Goal: Task Accomplishment & Management: Complete application form

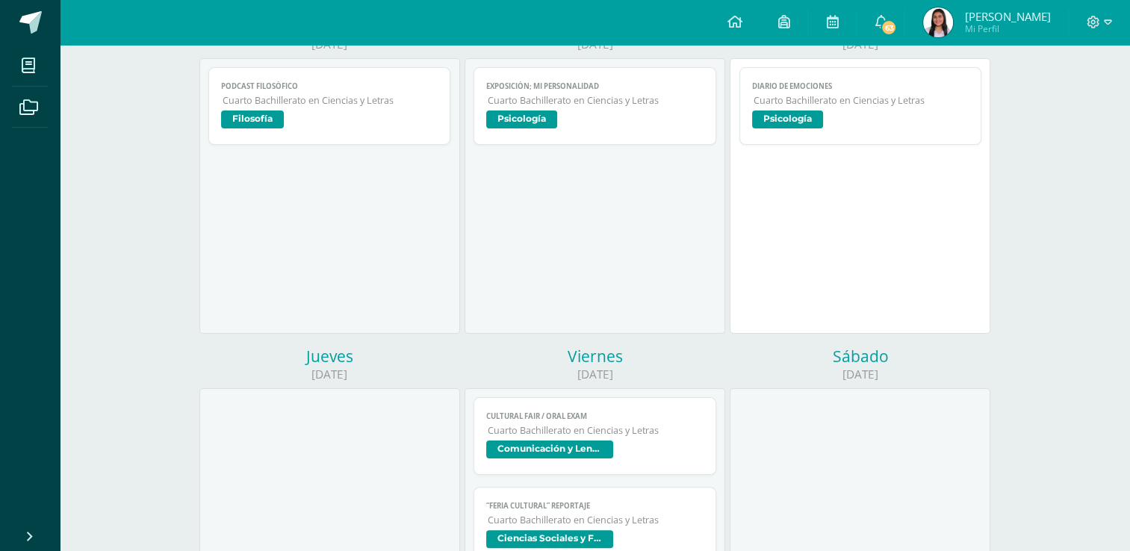
scroll to position [158, 0]
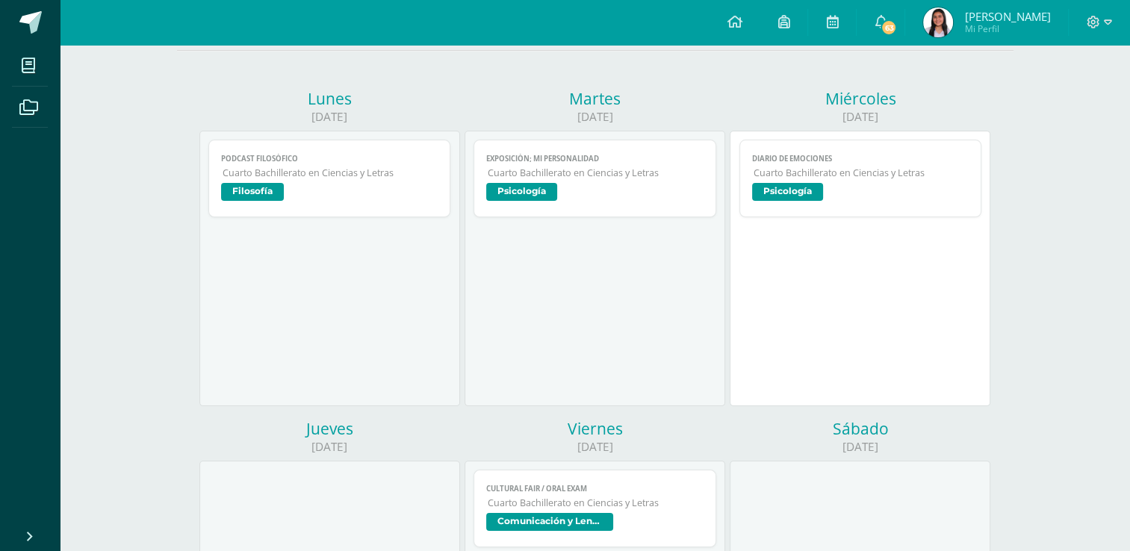
click at [788, 187] on span "Psicología" at bounding box center [787, 192] width 71 height 18
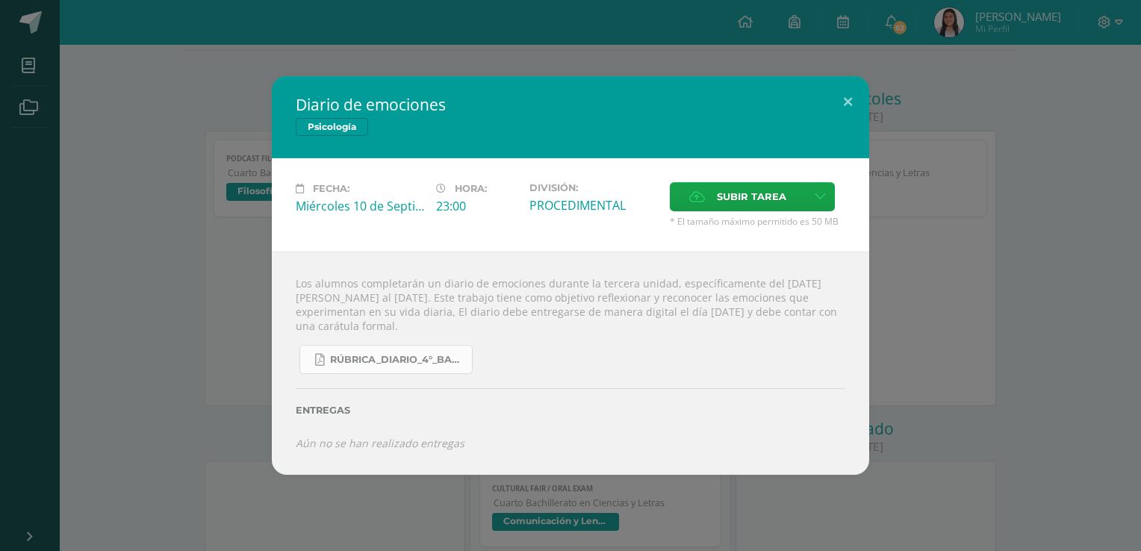
click at [384, 365] on span "RÚBRICA_DIARIO_4°_BACHI.pdf" at bounding box center [397, 360] width 134 height 12
click at [751, 211] on label "Subir tarea" at bounding box center [738, 196] width 136 height 29
click at [0, 0] on input "Subir tarea" at bounding box center [0, 0] width 0 height 0
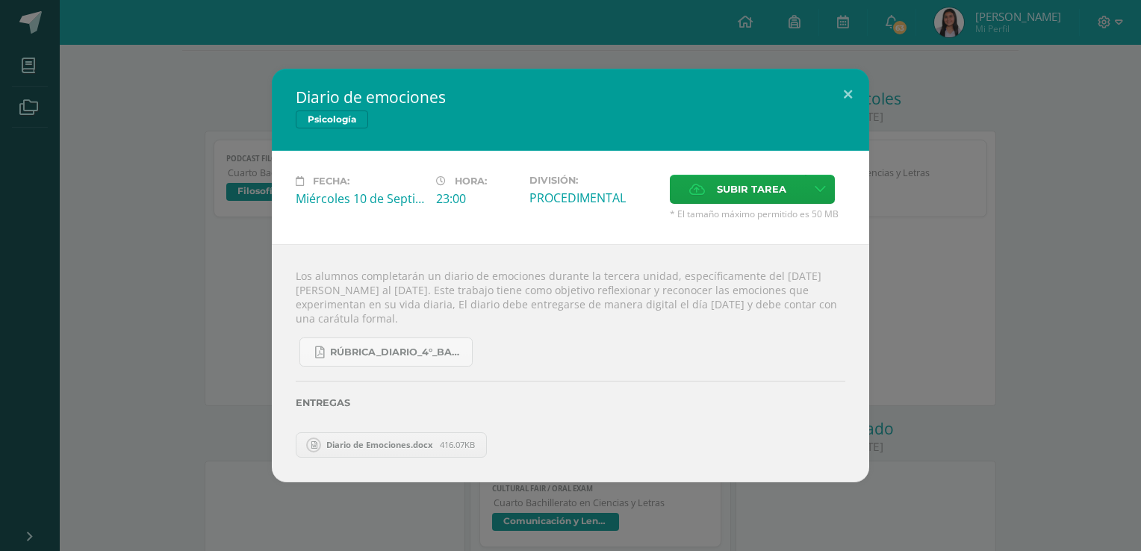
click at [359, 450] on span "Diario de Emociones.docx" at bounding box center [379, 444] width 121 height 11
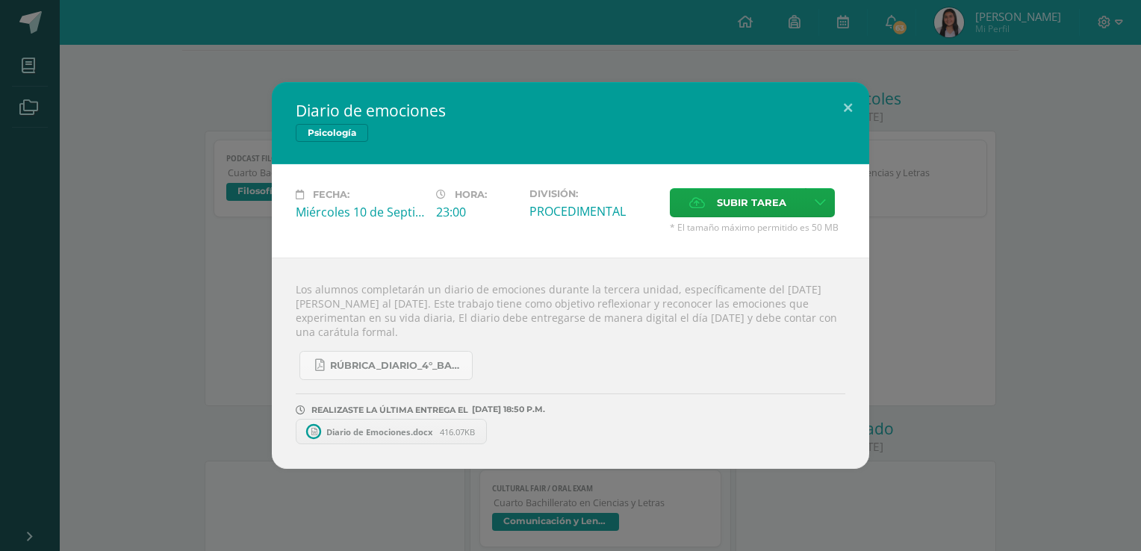
click at [351, 433] on span "Diario de Emociones.docx" at bounding box center [379, 432] width 121 height 11
click at [394, 433] on span "Diario de Emociones.docx" at bounding box center [379, 432] width 121 height 11
click at [487, 435] on icon at bounding box center [488, 432] width 7 height 10
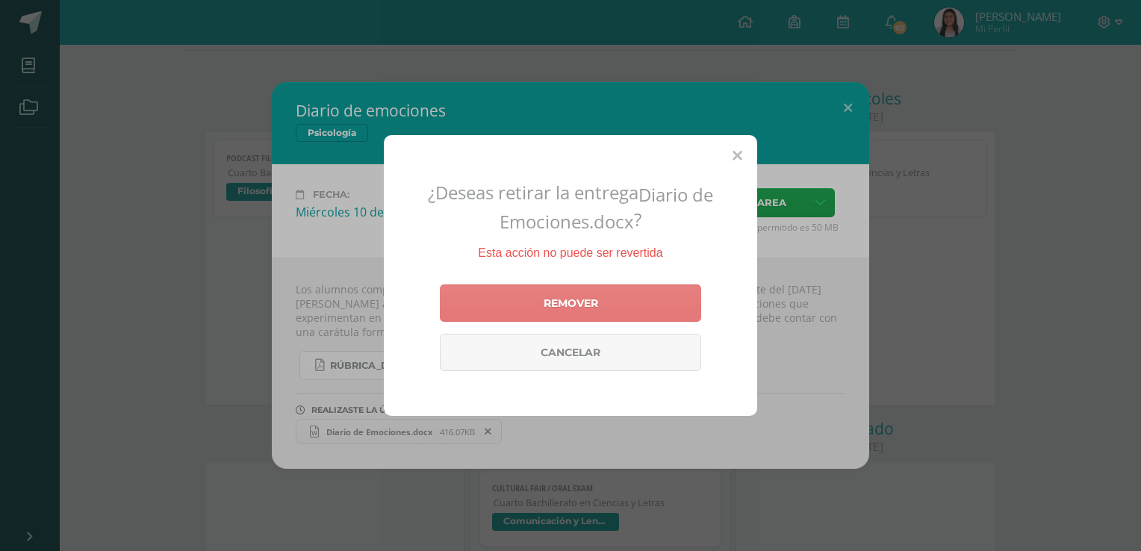
click at [588, 303] on link "Remover" at bounding box center [570, 303] width 261 height 37
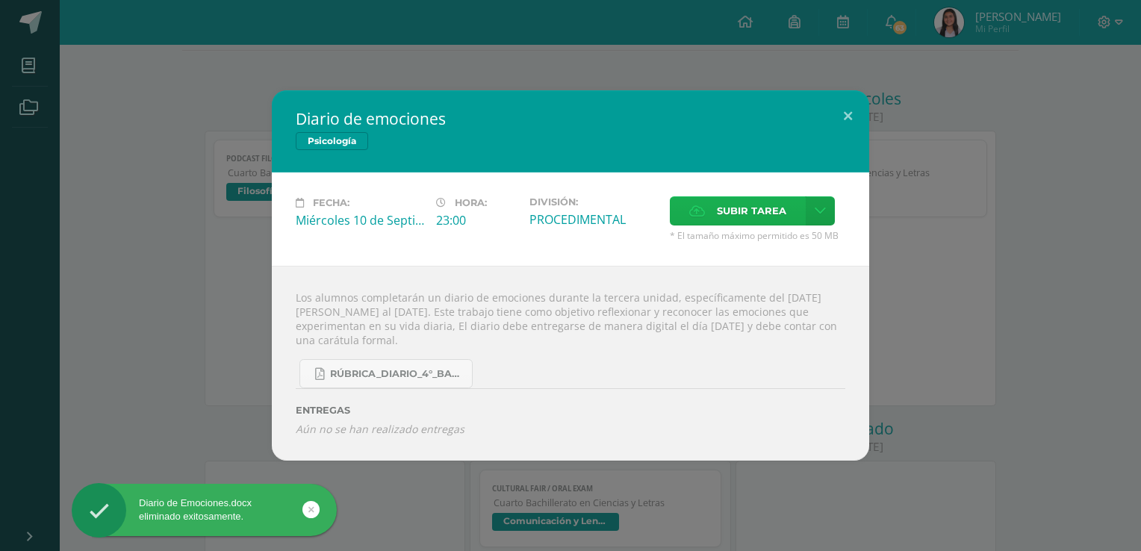
click at [777, 208] on span "Subir tarea" at bounding box center [751, 211] width 69 height 28
click at [0, 0] on input "Subir tarea" at bounding box center [0, 0] width 0 height 0
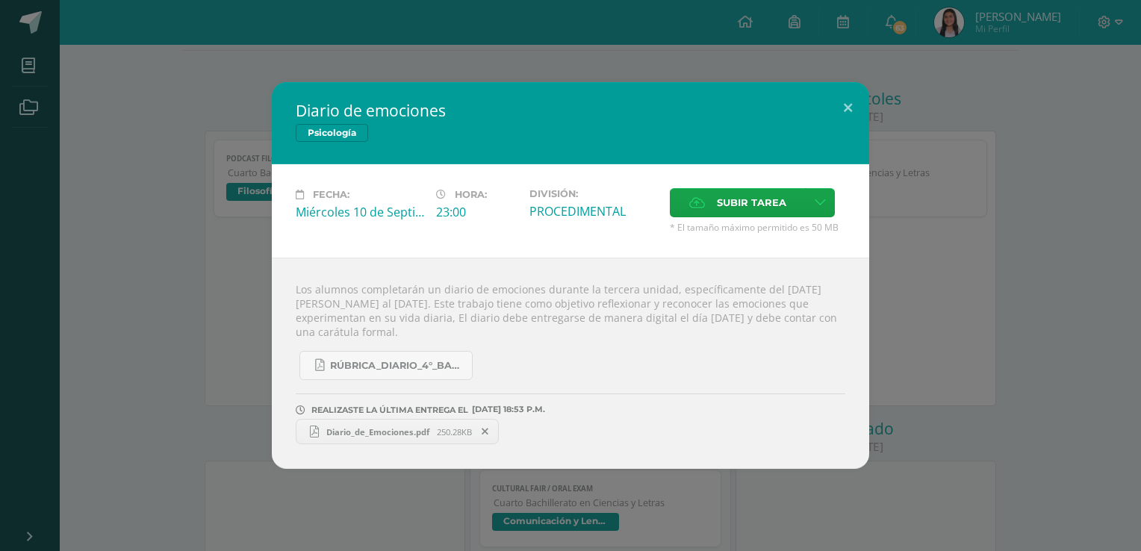
click at [370, 436] on span "Diario_de_Emociones.pdf" at bounding box center [378, 432] width 118 height 11
click at [849, 110] on button at bounding box center [848, 107] width 43 height 51
